Goal: Task Accomplishment & Management: Use online tool/utility

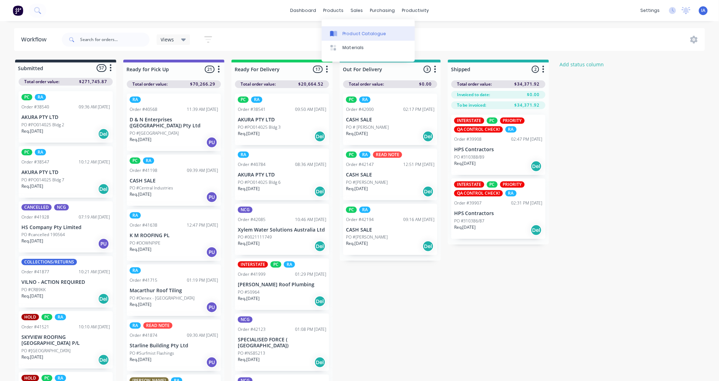
click at [356, 34] on div "Product Catalogue" at bounding box center [365, 34] width 44 height 6
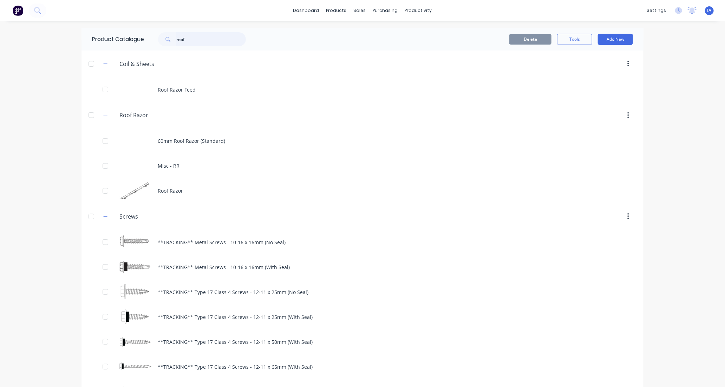
click at [204, 37] on input "roof" at bounding box center [211, 39] width 70 height 14
type input "r"
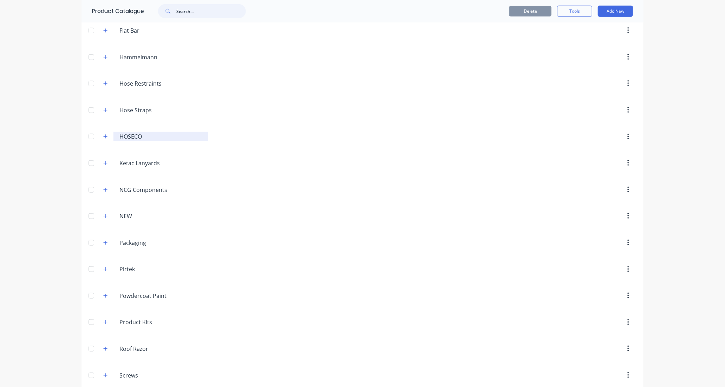
scroll to position [390, 0]
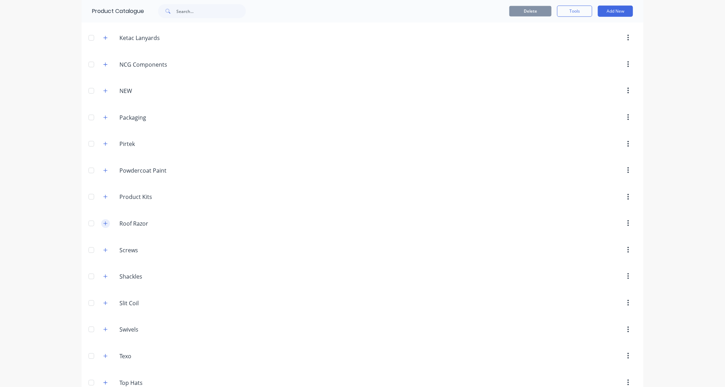
click at [103, 225] on icon "button" at bounding box center [105, 223] width 4 height 5
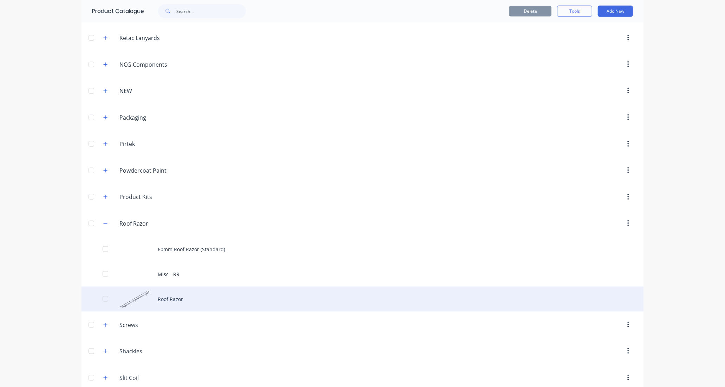
click at [202, 303] on div "Roof Razor" at bounding box center [362, 299] width 562 height 25
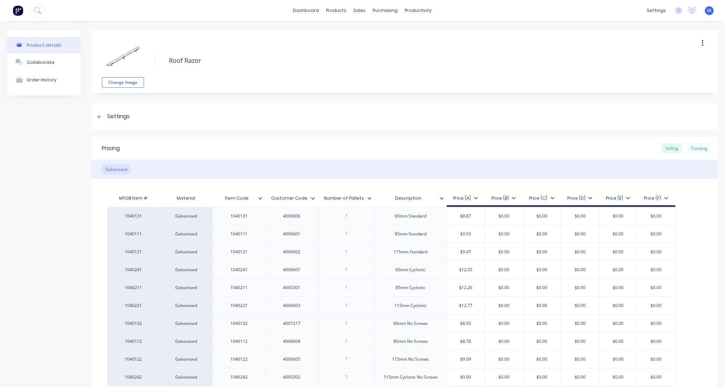
click at [697, 147] on div "Tracking" at bounding box center [699, 148] width 24 height 11
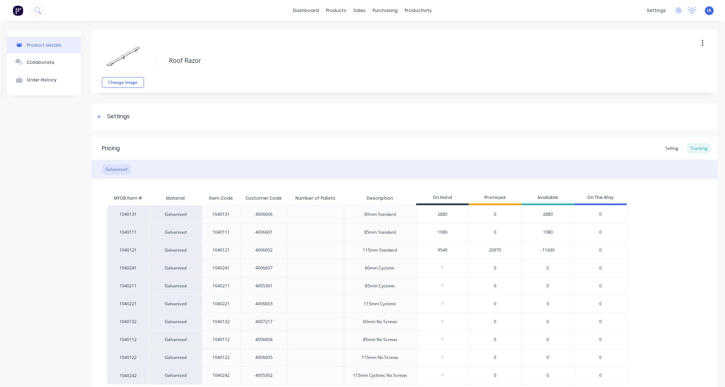
click at [427, 251] on input "9540" at bounding box center [442, 250] width 52 height 6
type input "0"
type input "10260"
click at [654, 249] on div "1040131 Galvanised 1040131 4006606 60mm Standard 2880 0 2880 0 1040111 Galvanis…" at bounding box center [404, 294] width 595 height 179
click at [435, 231] on input "1980" at bounding box center [442, 232] width 52 height 6
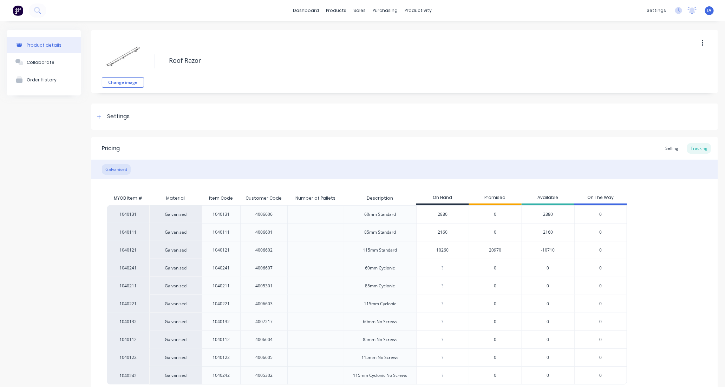
type input "2160"
click at [664, 233] on div "1040131 Galvanised 1040131 4006606 60mm Standard 2880 0 2880 0 1040111 Galvanis…" at bounding box center [404, 294] width 595 height 179
drag, startPoint x: 441, startPoint y: 249, endPoint x: 482, endPoint y: 265, distance: 44.0
click at [444, 252] on input "10260" at bounding box center [442, 250] width 52 height 6
type input "10350"
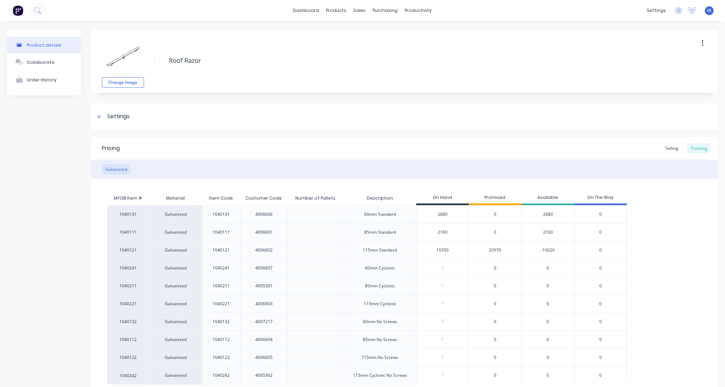
click at [675, 267] on div "1040131 Galvanised 1040131 4006606 60mm Standard 2880 0 2880 0 1040111 Galvanis…" at bounding box center [404, 294] width 595 height 179
click at [677, 237] on div "1040131 Galvanised 1040131 4006606 60mm Standard 2880 0 2880 0 1040111 Galvanis…" at bounding box center [404, 294] width 595 height 179
click at [657, 235] on div "1040131 Galvanised 1040131 4006606 60mm Standard 2880 0 2880 0 1040111 Galvanis…" at bounding box center [404, 294] width 595 height 179
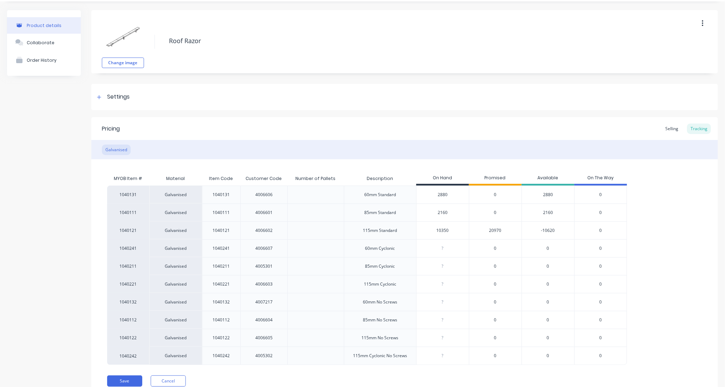
scroll to position [50, 0]
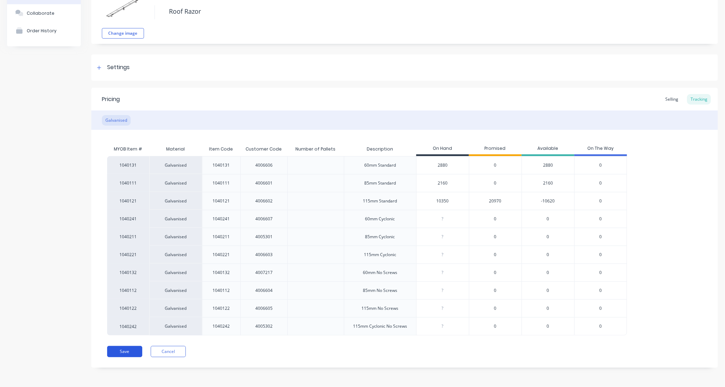
click at [128, 354] on button "Save" at bounding box center [124, 351] width 35 height 11
